Goal: Transaction & Acquisition: Purchase product/service

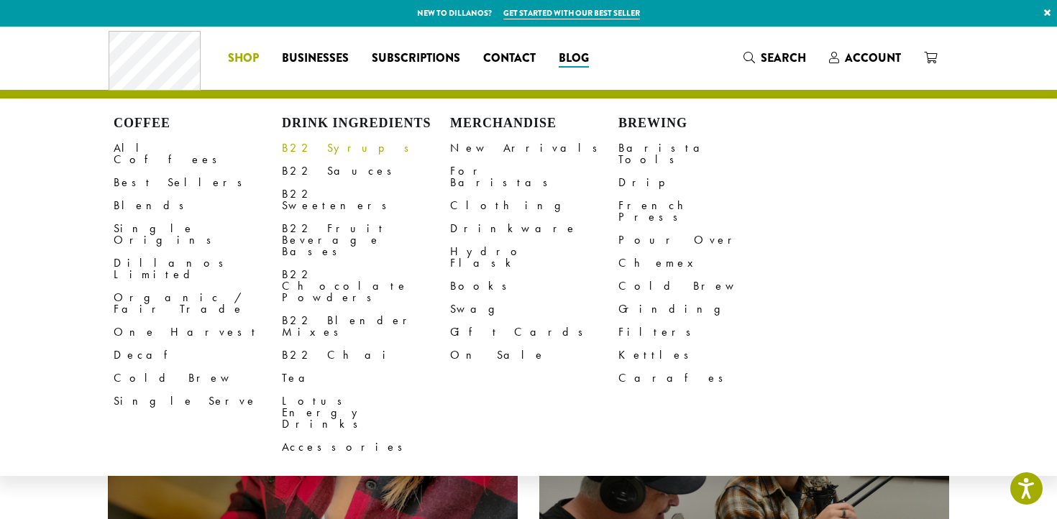
click at [316, 144] on link "B22 Syrups" at bounding box center [366, 148] width 168 height 23
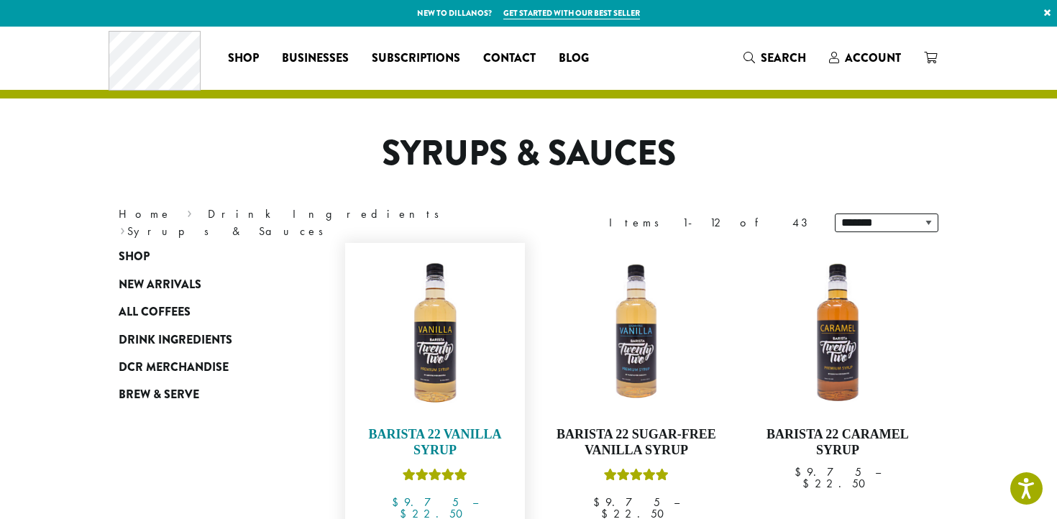
click at [479, 353] on img at bounding box center [434, 332] width 165 height 165
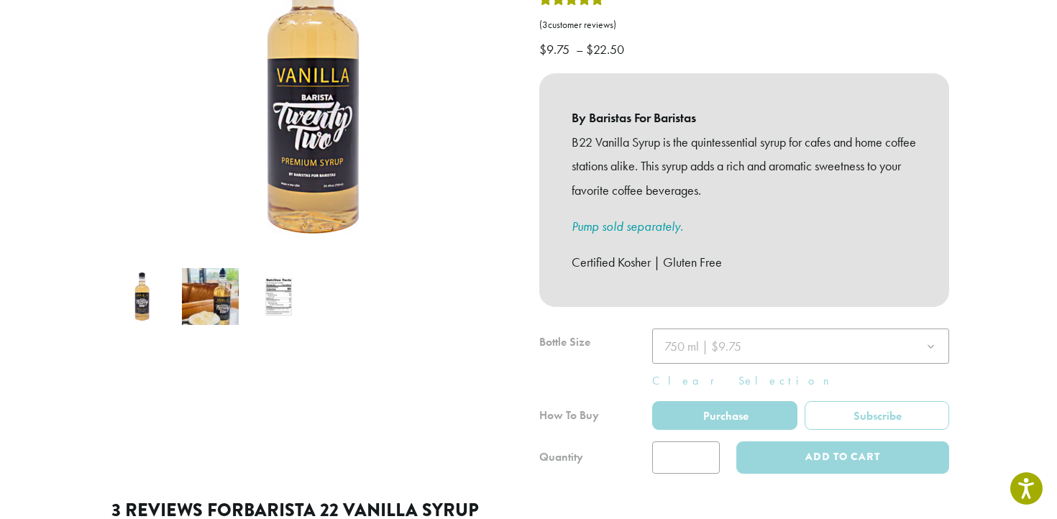
scroll to position [288, 0]
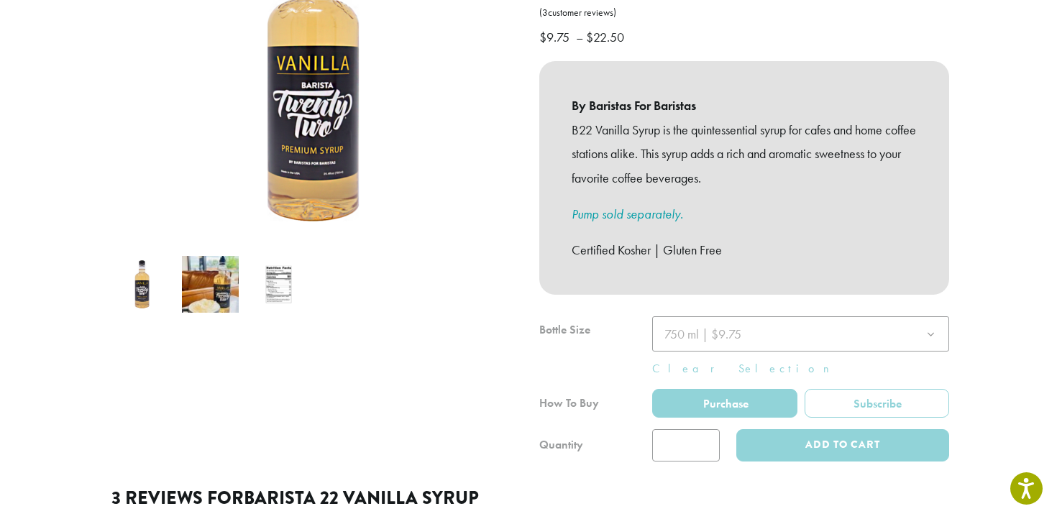
click at [219, 266] on img at bounding box center [210, 284] width 57 height 57
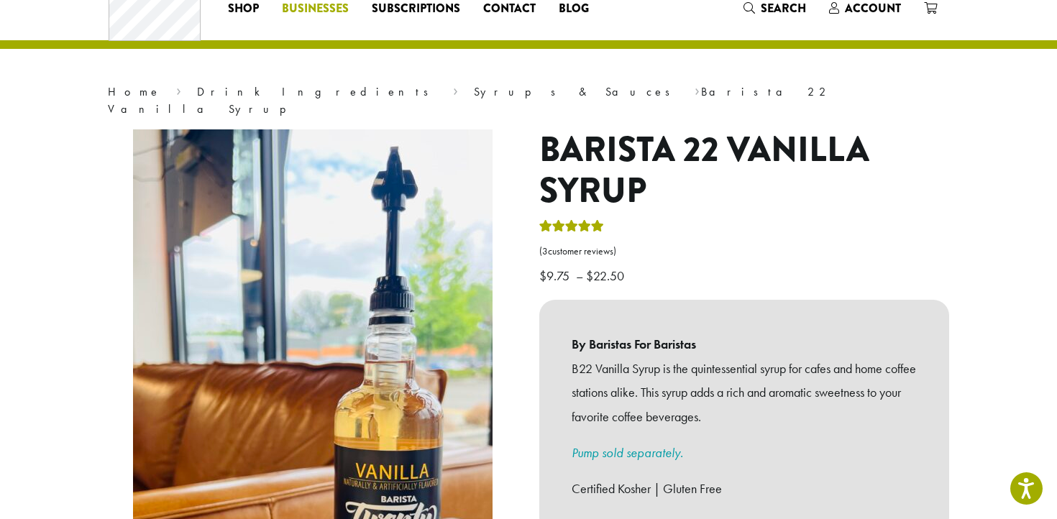
scroll to position [0, 0]
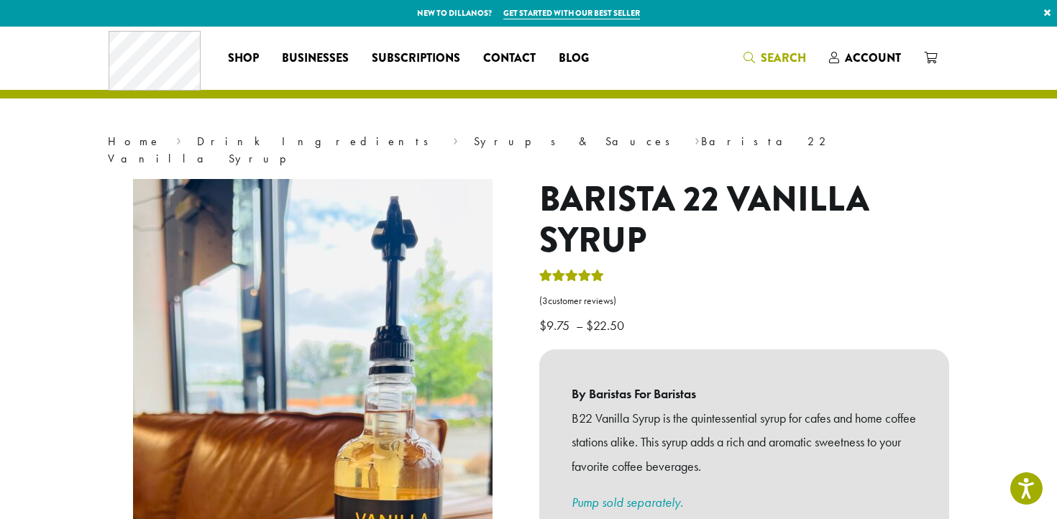
click at [761, 58] on span "Search" at bounding box center [774, 59] width 63 height 18
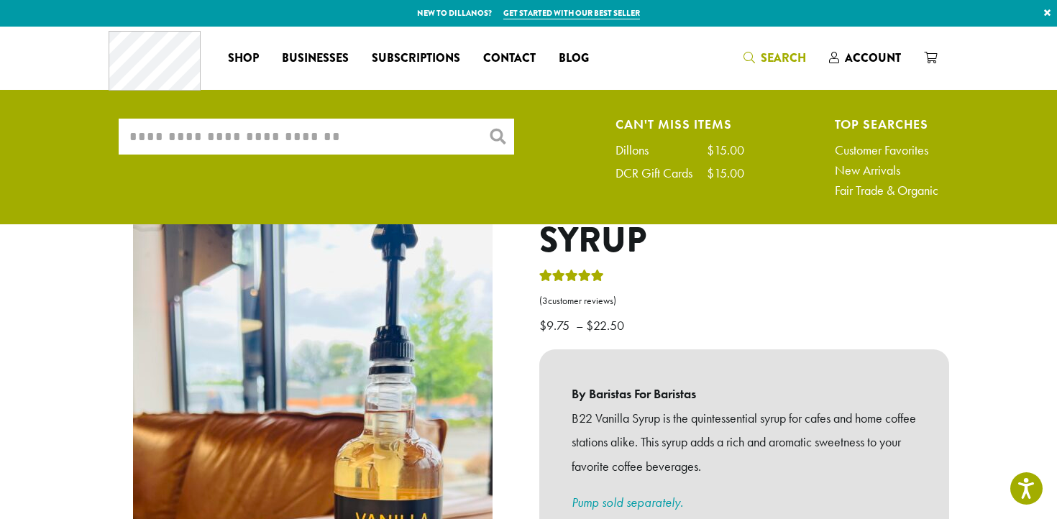
click at [336, 127] on input "What are you searching for?" at bounding box center [316, 137] width 395 height 36
paste input "**********"
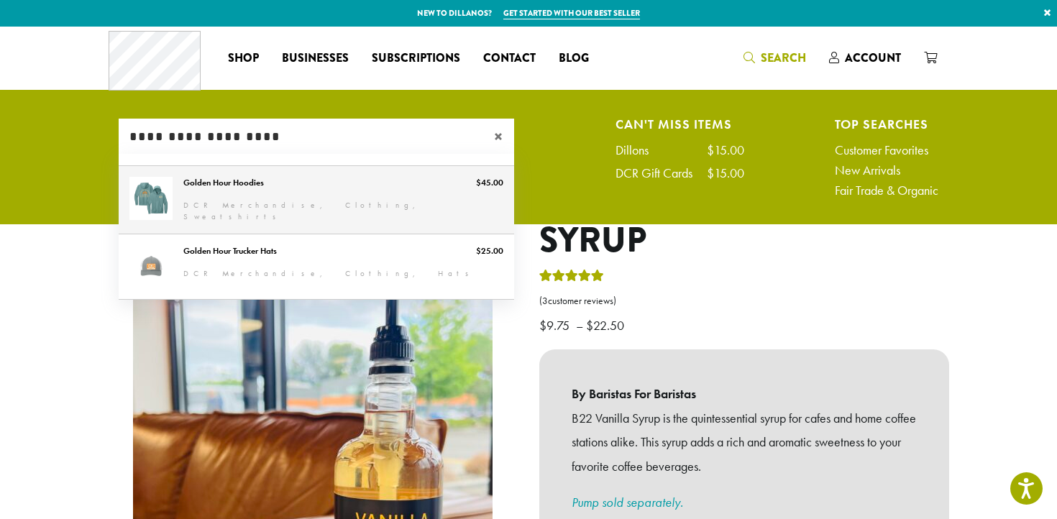
type input "**********"
click at [199, 195] on link "Golden Hour Hoodies" at bounding box center [316, 200] width 395 height 68
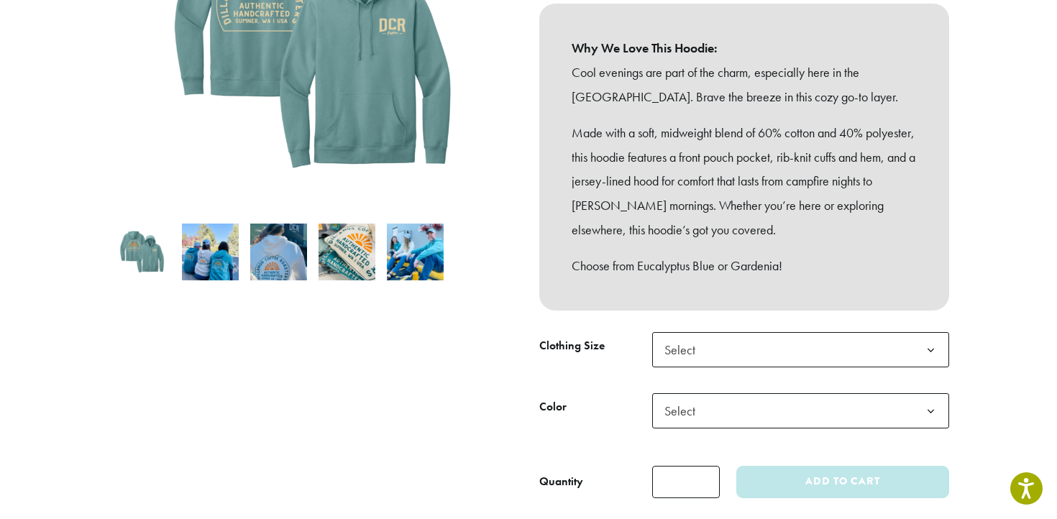
scroll to position [347, 0]
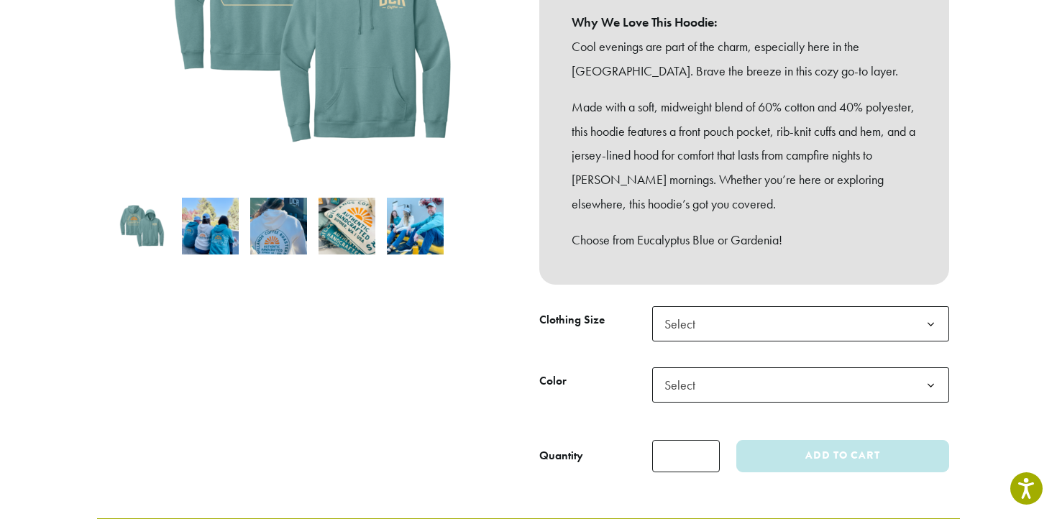
click at [218, 210] on img at bounding box center [210, 226] width 57 height 57
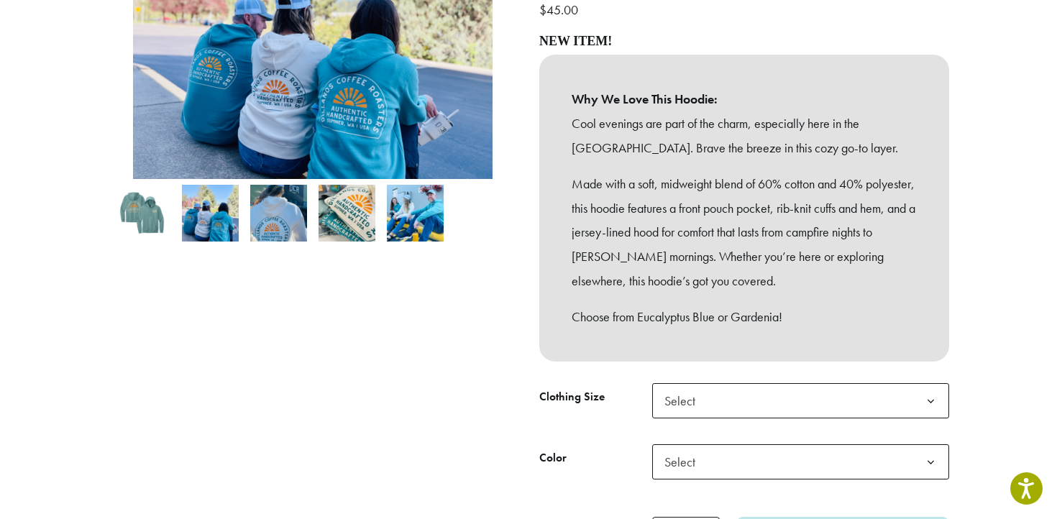
scroll to position [201, 0]
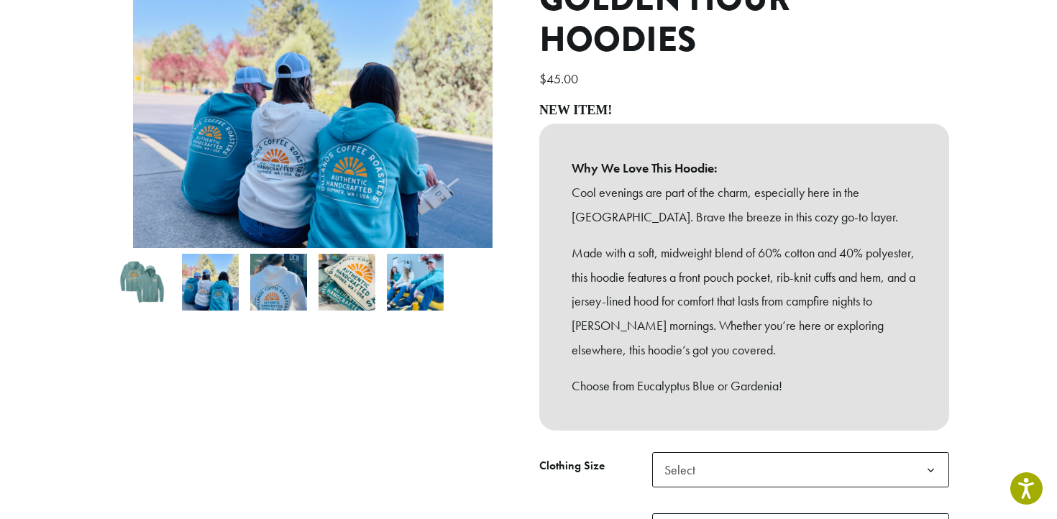
click at [275, 254] on img at bounding box center [278, 282] width 57 height 57
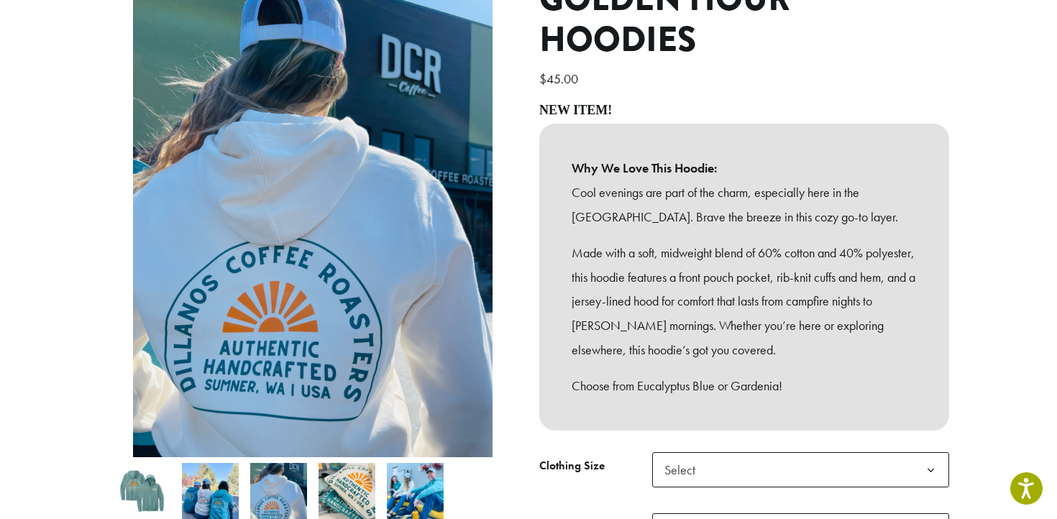
click at [342, 471] on img at bounding box center [346, 491] width 57 height 57
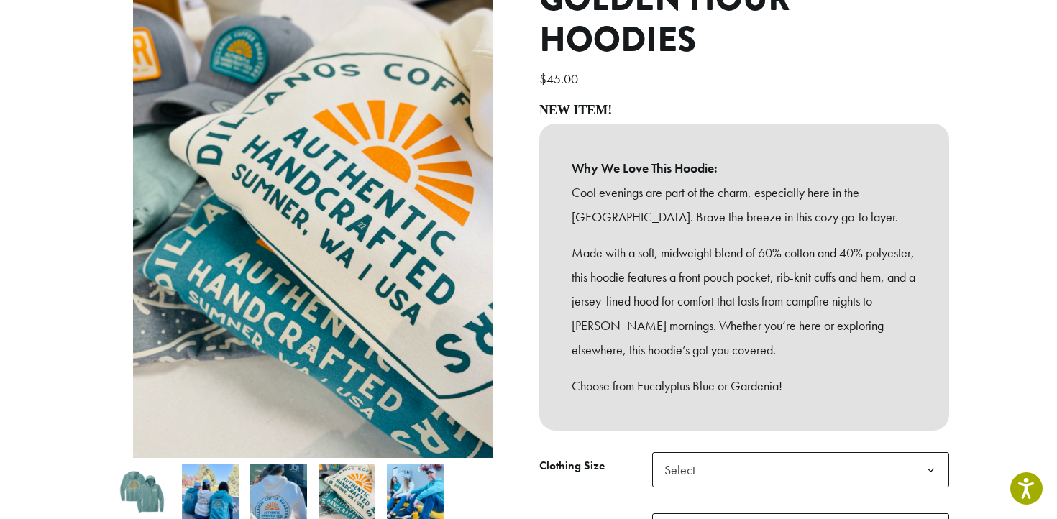
click at [423, 490] on img at bounding box center [415, 492] width 57 height 57
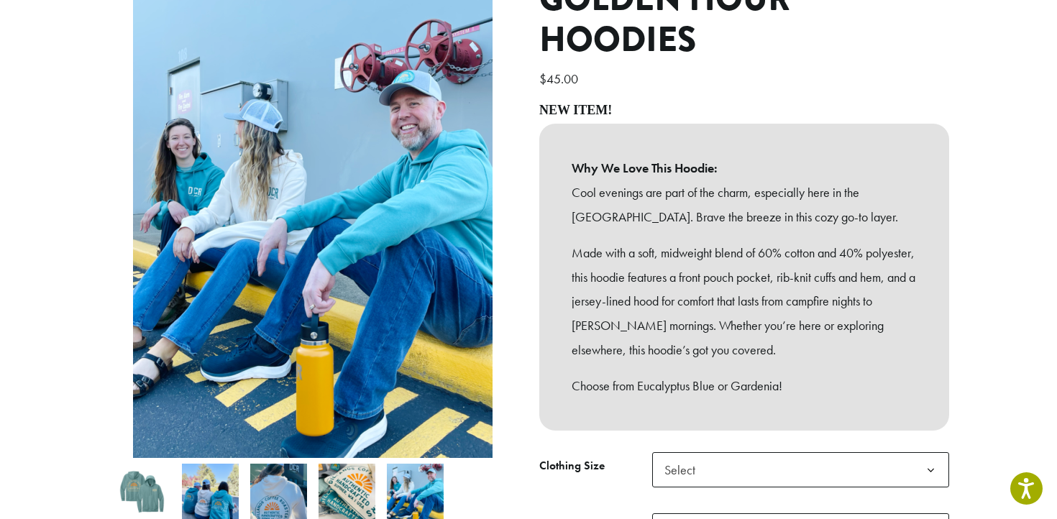
scroll to position [200, 0]
